Goal: Register for event/course

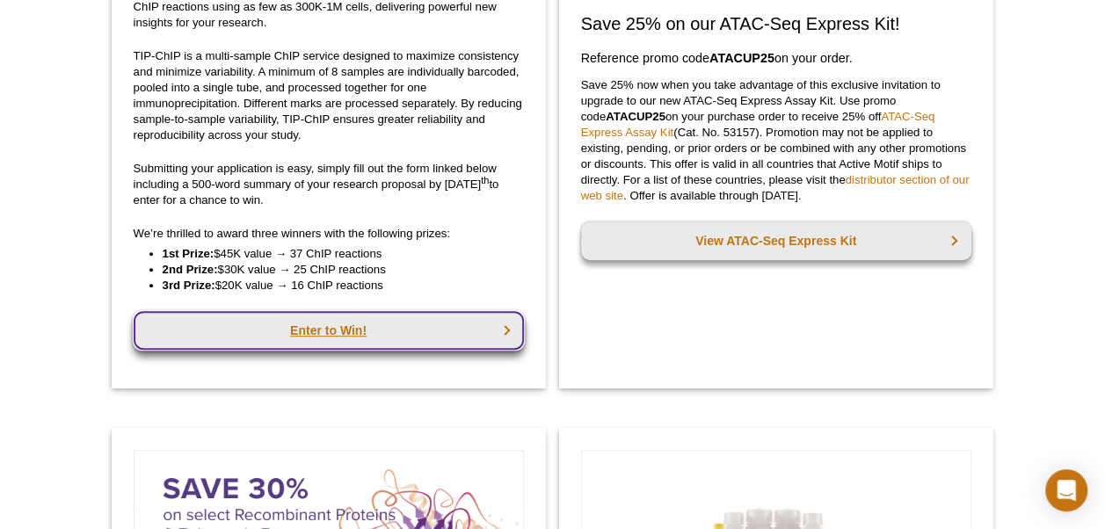
click at [316, 341] on link "Enter to Win!" at bounding box center [329, 330] width 390 height 39
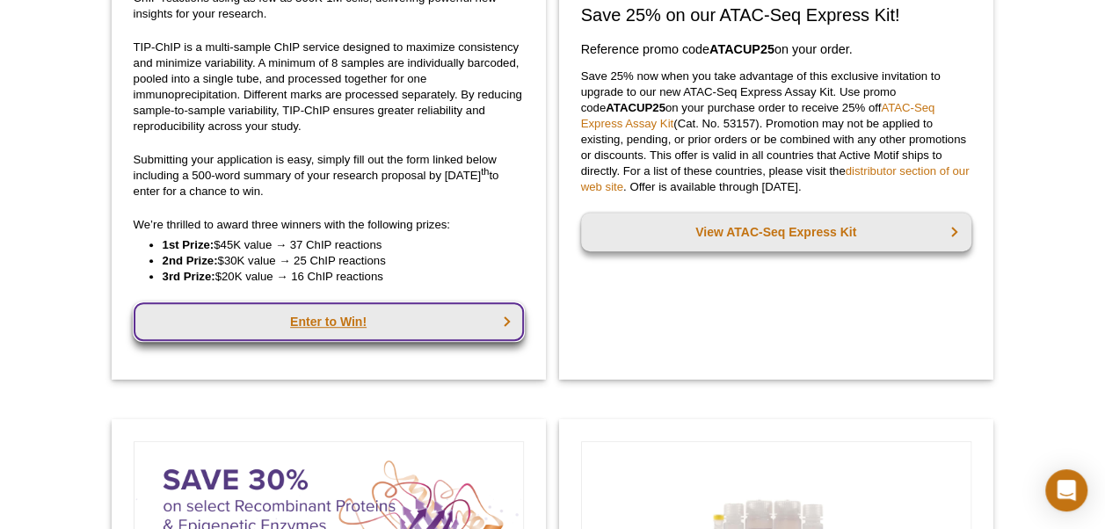
scroll to position [358, 0]
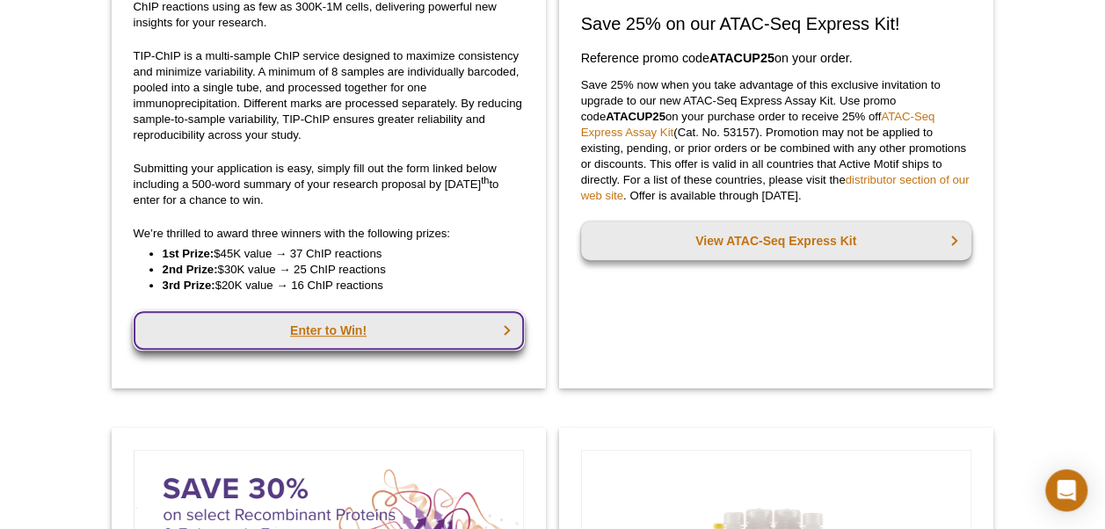
click at [341, 319] on link "Enter to Win!" at bounding box center [329, 330] width 390 height 39
click at [366, 334] on link "Enter to Win!" at bounding box center [329, 330] width 390 height 39
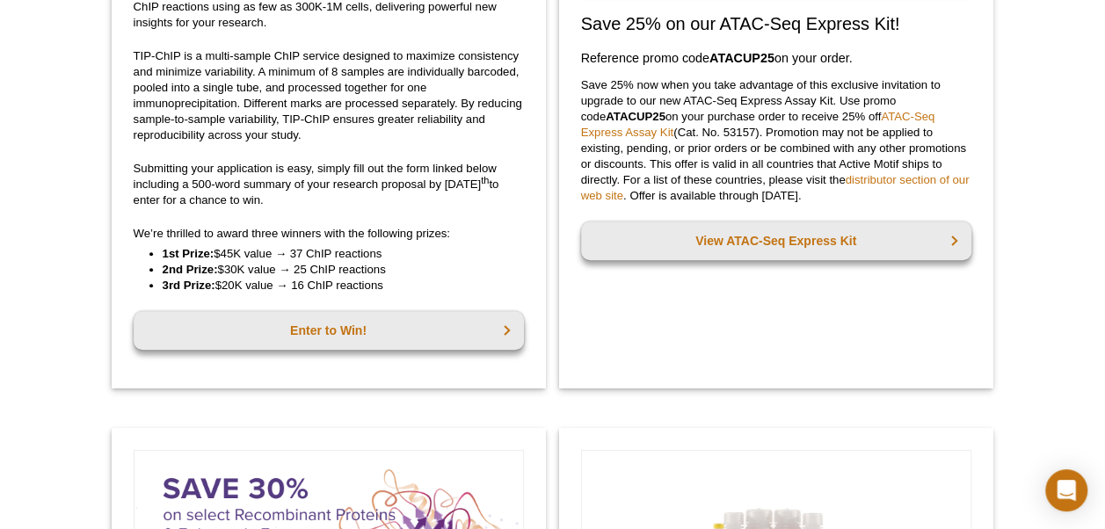
click at [387, 228] on p "We’re thrilled to award three winners with the following prizes:" at bounding box center [329, 234] width 390 height 16
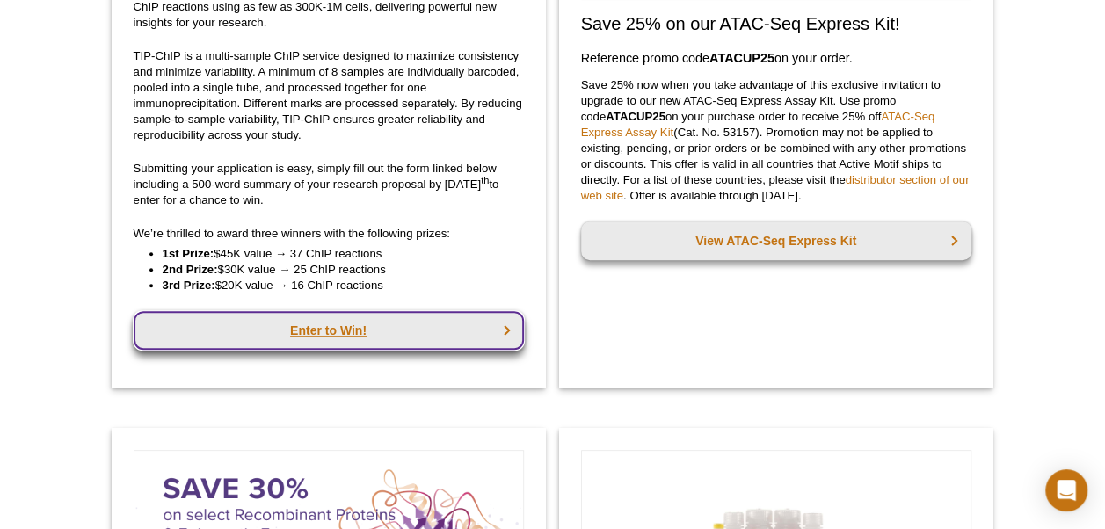
click at [362, 315] on link "Enter to Win!" at bounding box center [329, 330] width 390 height 39
click at [314, 322] on link "Enter to Win!" at bounding box center [329, 330] width 390 height 39
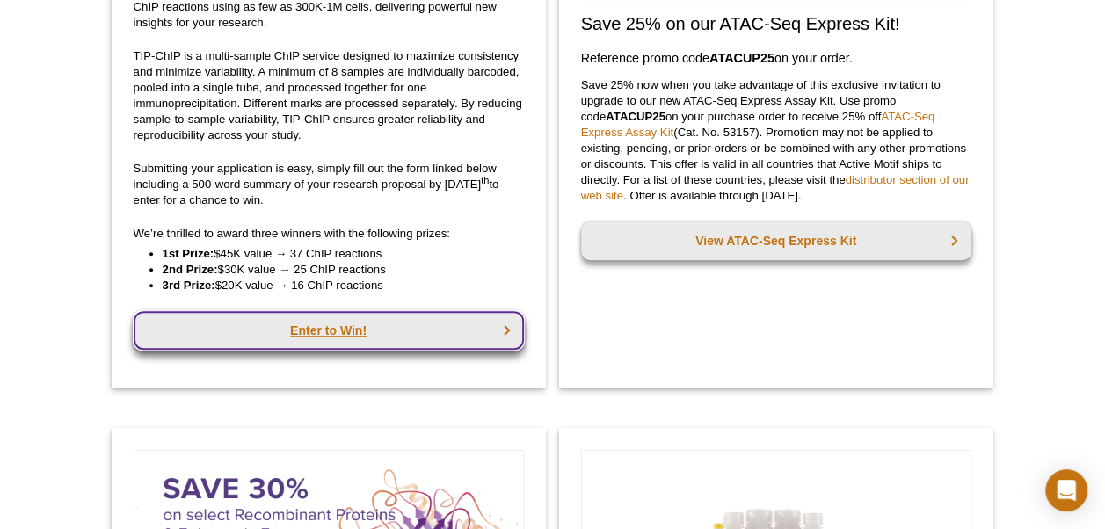
click at [314, 322] on link "Enter to Win!" at bounding box center [329, 330] width 390 height 39
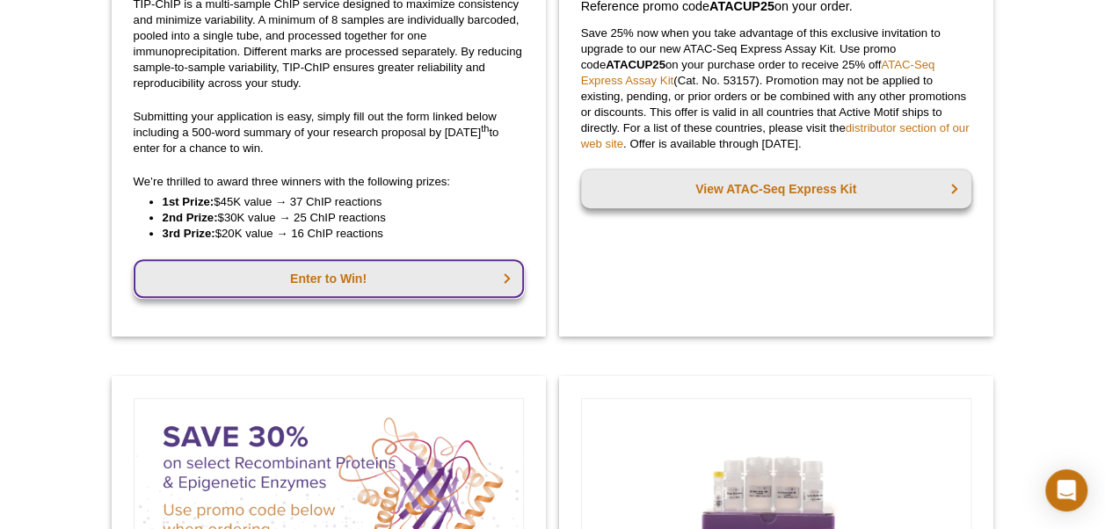
scroll to position [411, 0]
click at [304, 271] on link "Enter to Win!" at bounding box center [329, 277] width 390 height 39
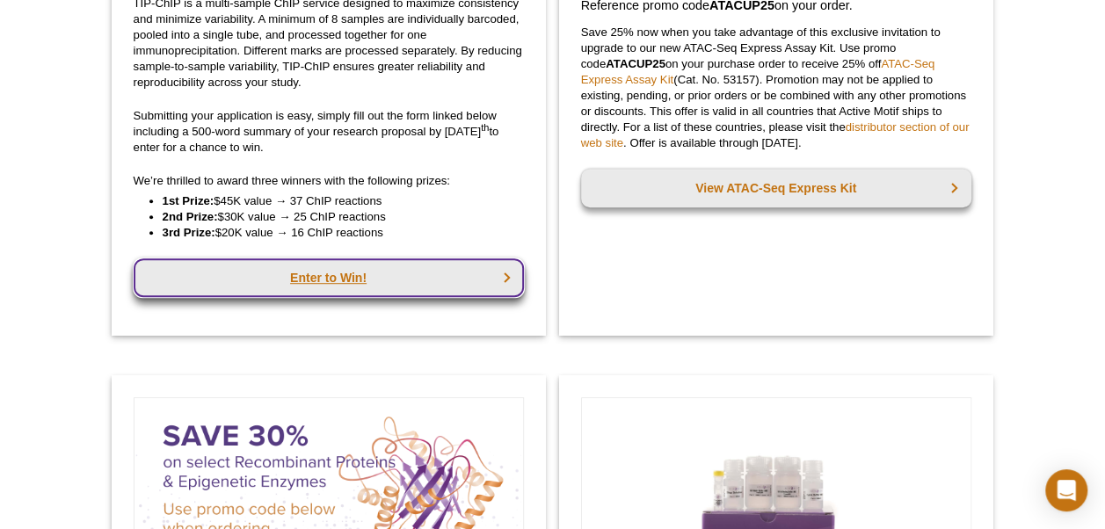
click at [304, 271] on link "Enter to Win!" at bounding box center [329, 277] width 390 height 39
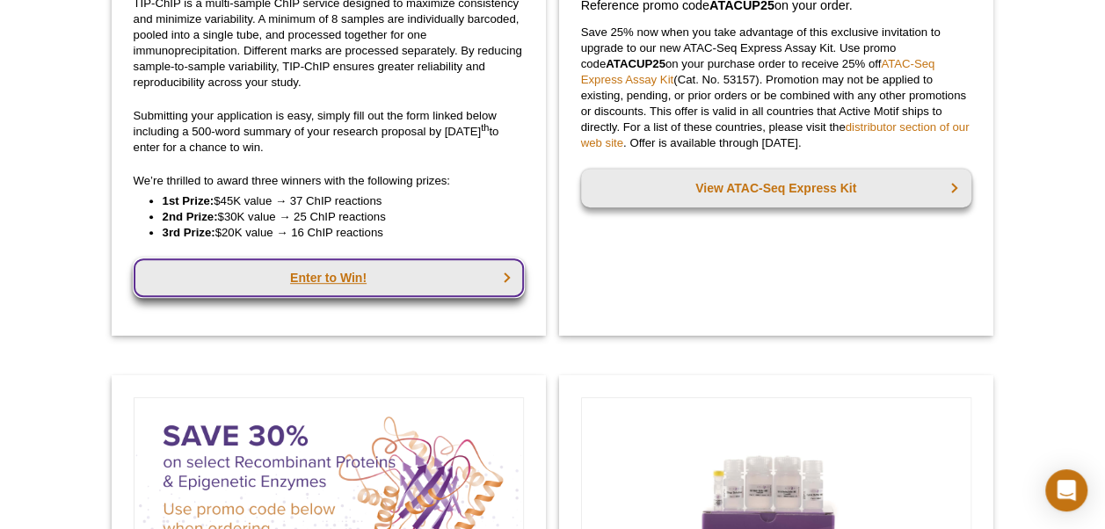
click at [304, 271] on link "Enter to Win!" at bounding box center [329, 277] width 390 height 39
click at [309, 271] on link "Enter to Win!" at bounding box center [329, 277] width 390 height 39
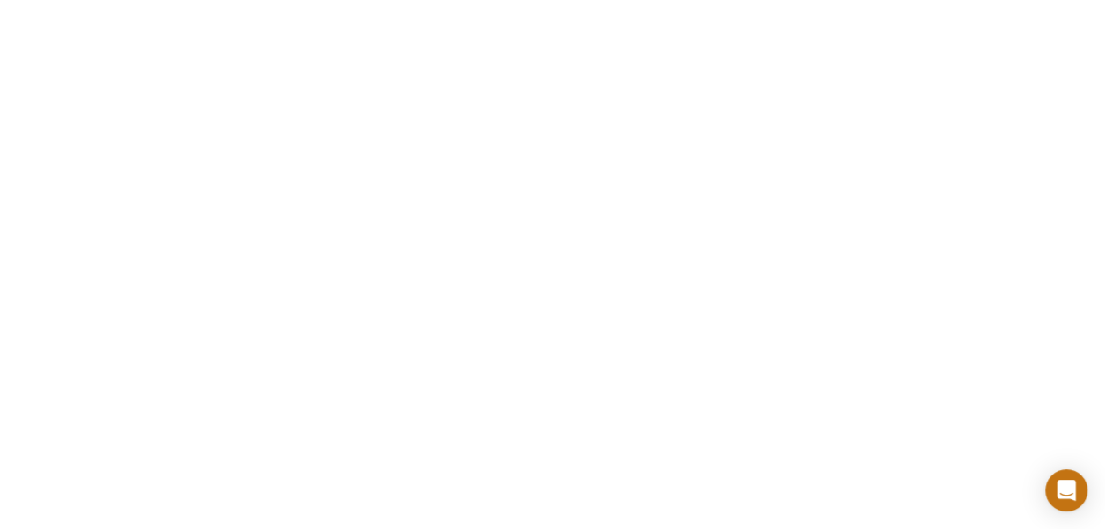
scroll to position [3295, 0]
